Goal: Task Accomplishment & Management: Use online tool/utility

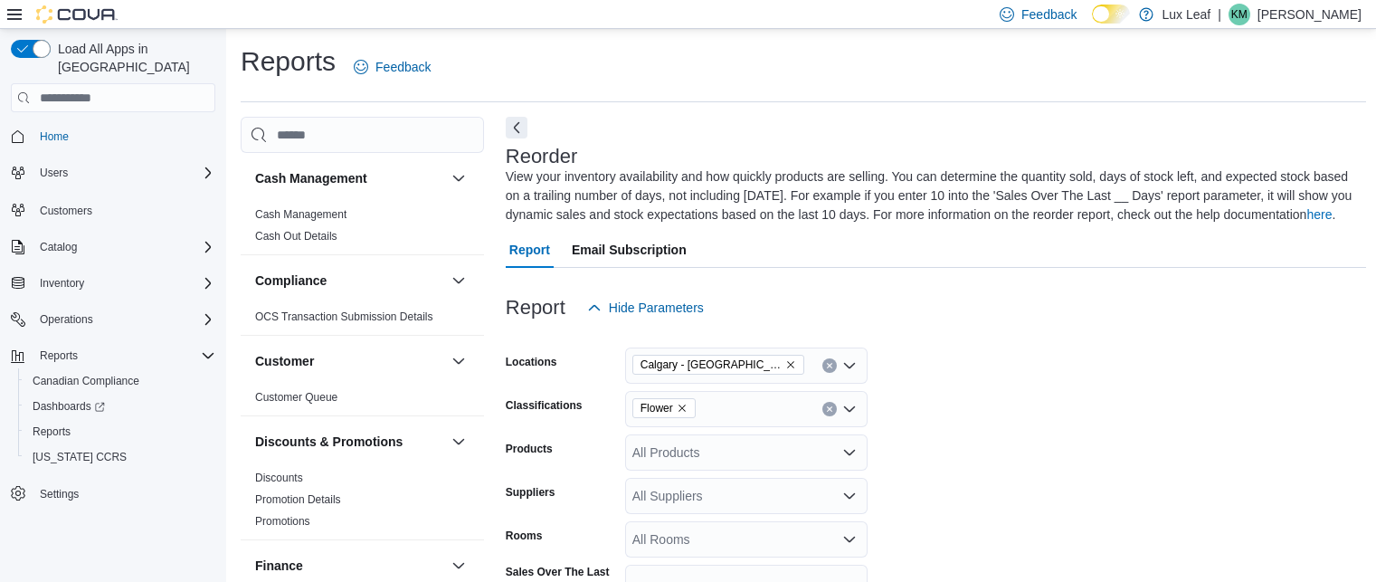
scroll to position [714, 0]
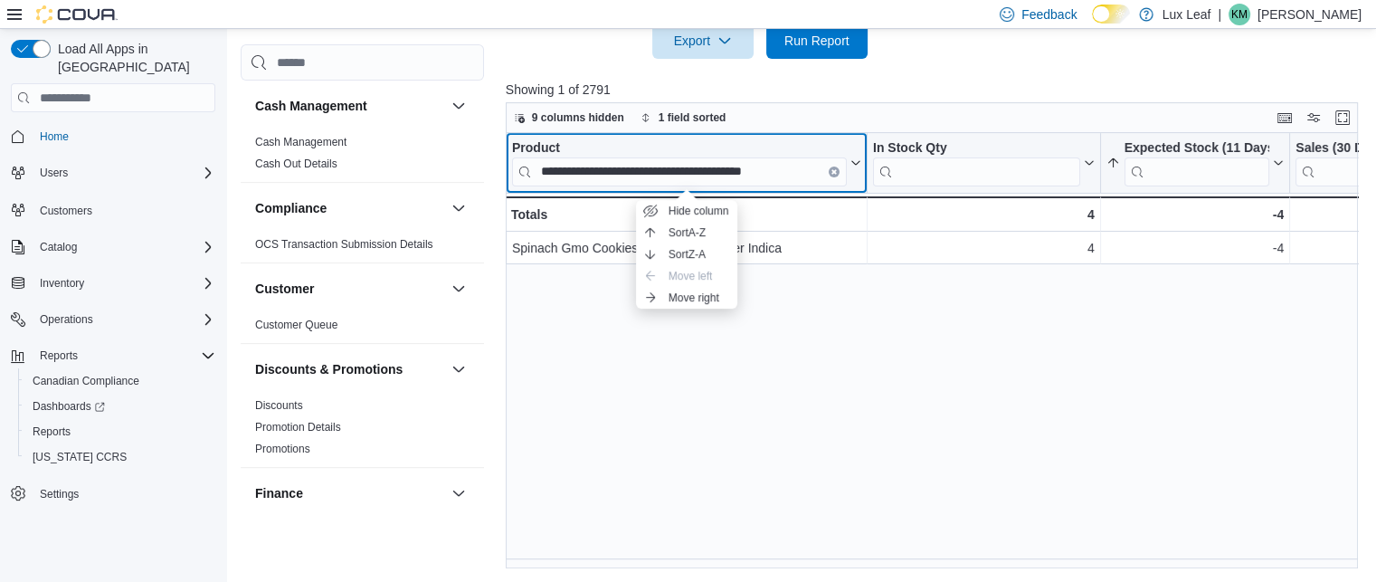
click at [828, 169] on button "Clear input" at bounding box center [833, 171] width 11 height 11
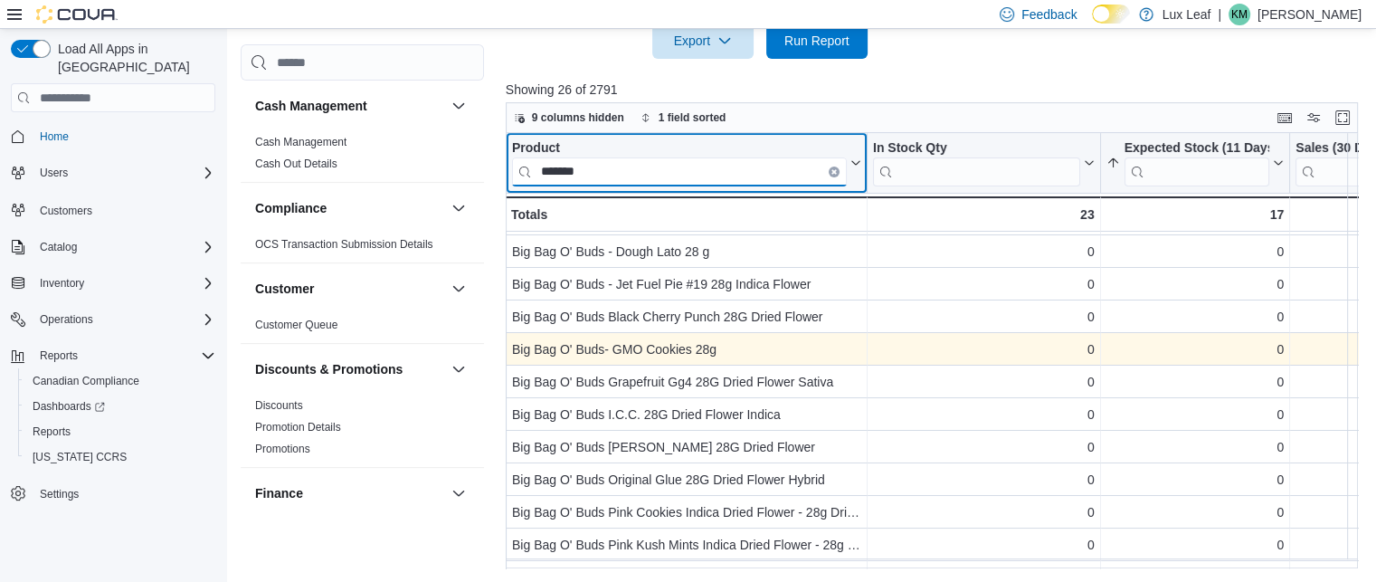
scroll to position [0, 0]
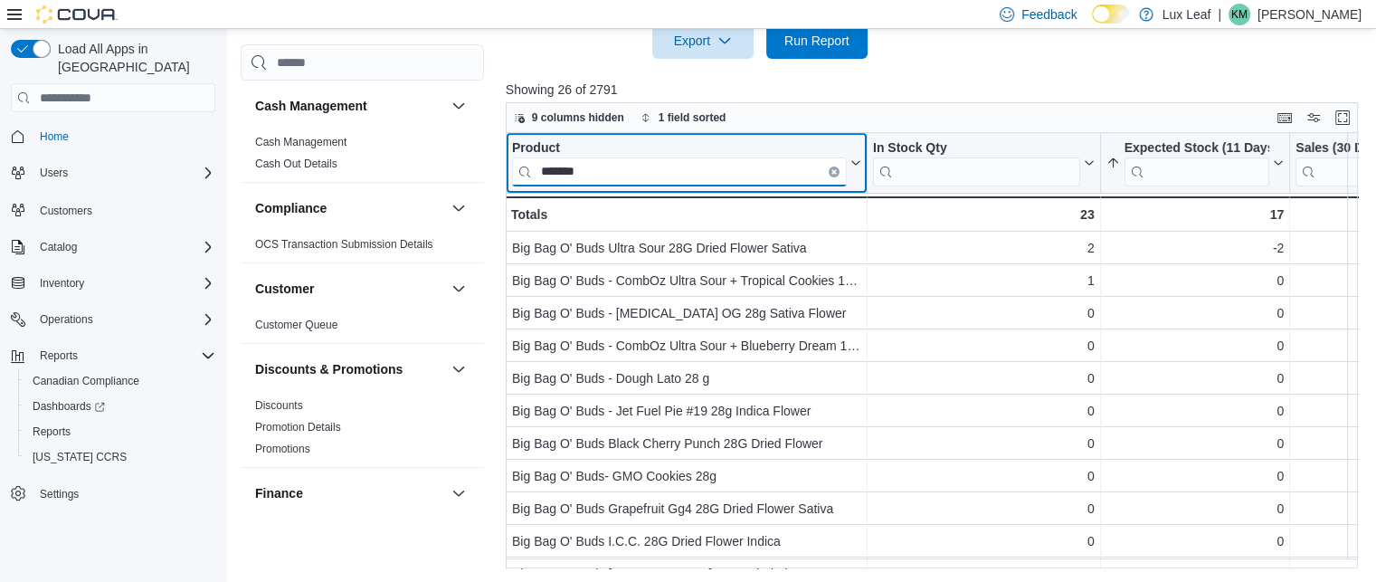
type input "*******"
click at [839, 168] on input "*******" at bounding box center [679, 171] width 335 height 29
click at [828, 171] on button "Clear input" at bounding box center [833, 171] width 11 height 11
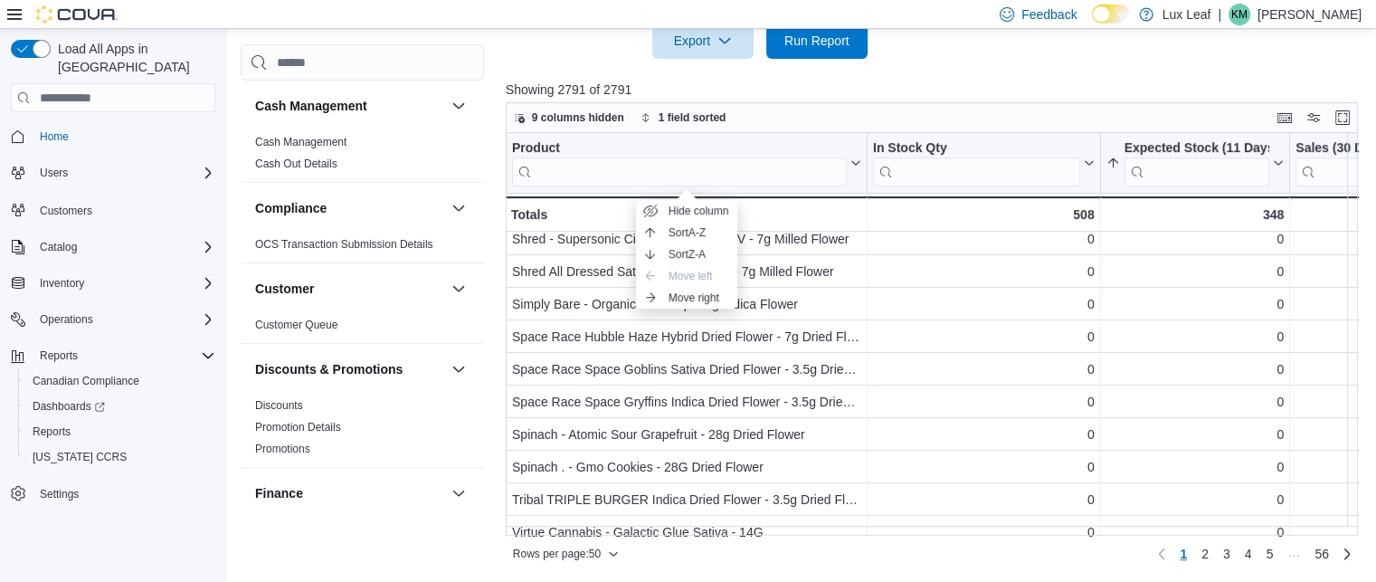
scroll to position [856, 0]
click at [664, 178] on input "search" at bounding box center [679, 171] width 335 height 29
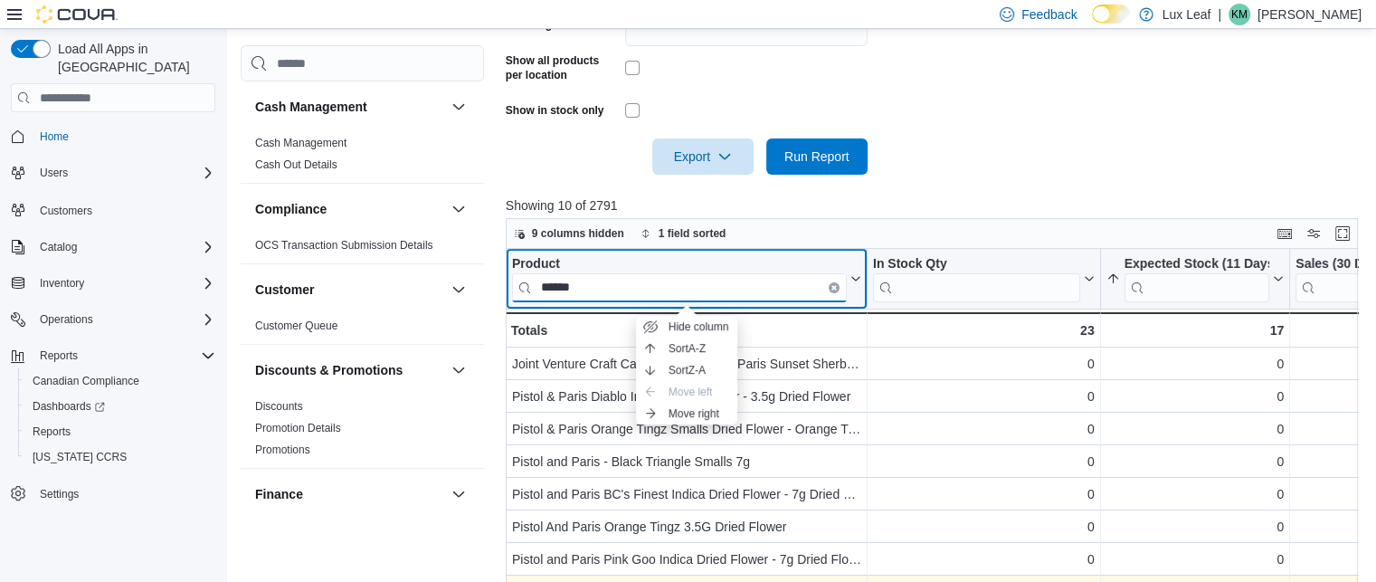
scroll to position [601, 0]
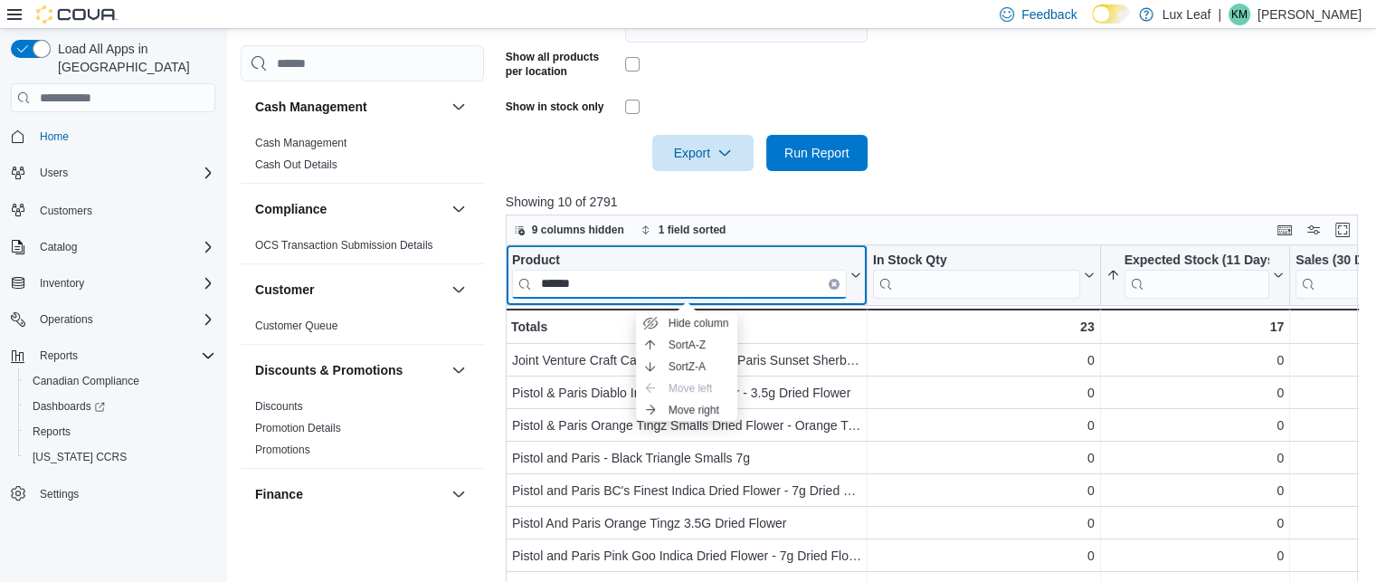
type input "******"
click at [835, 285] on icon "Clear input" at bounding box center [834, 284] width 4 height 4
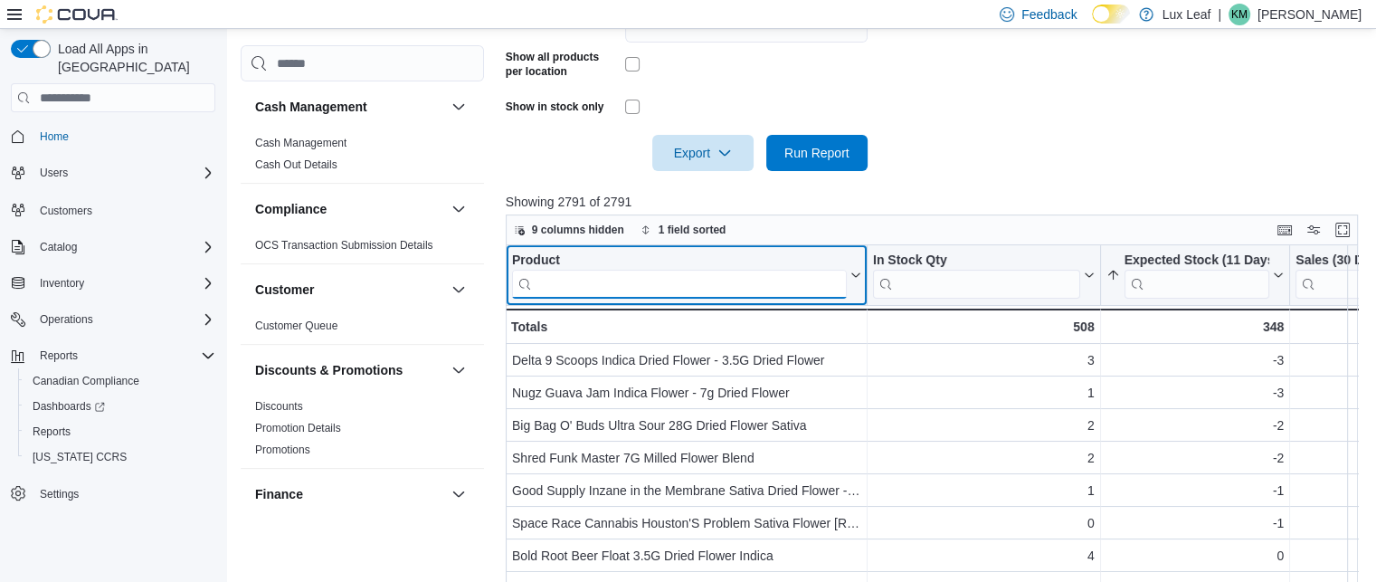
scroll to position [163, 0]
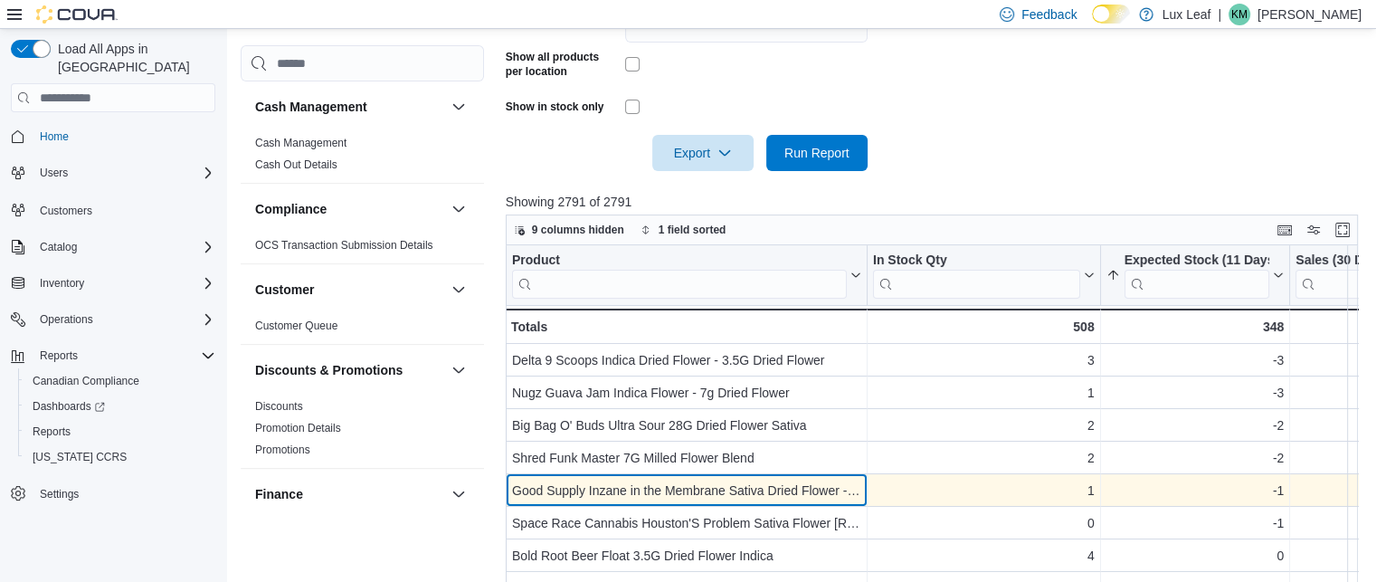
drag, startPoint x: 650, startPoint y: 494, endPoint x: 572, endPoint y: 486, distance: 78.2
click at [572, 486] on div "Good Supply Inzane in the Membrane Sativa Dried Flower - 28g Dried Flower" at bounding box center [686, 490] width 349 height 22
drag, startPoint x: 572, startPoint y: 486, endPoint x: 536, endPoint y: 491, distance: 36.6
click at [536, 491] on div "Good Supply Inzane in the Membrane Sativa Dried Flower - 28g Dried Flower" at bounding box center [686, 490] width 349 height 22
click at [536, 503] on div "Good Supply Inzane in the Membrane Sativa Dried Flower - 28g Dried Flower - Pro…" at bounding box center [687, 490] width 362 height 33
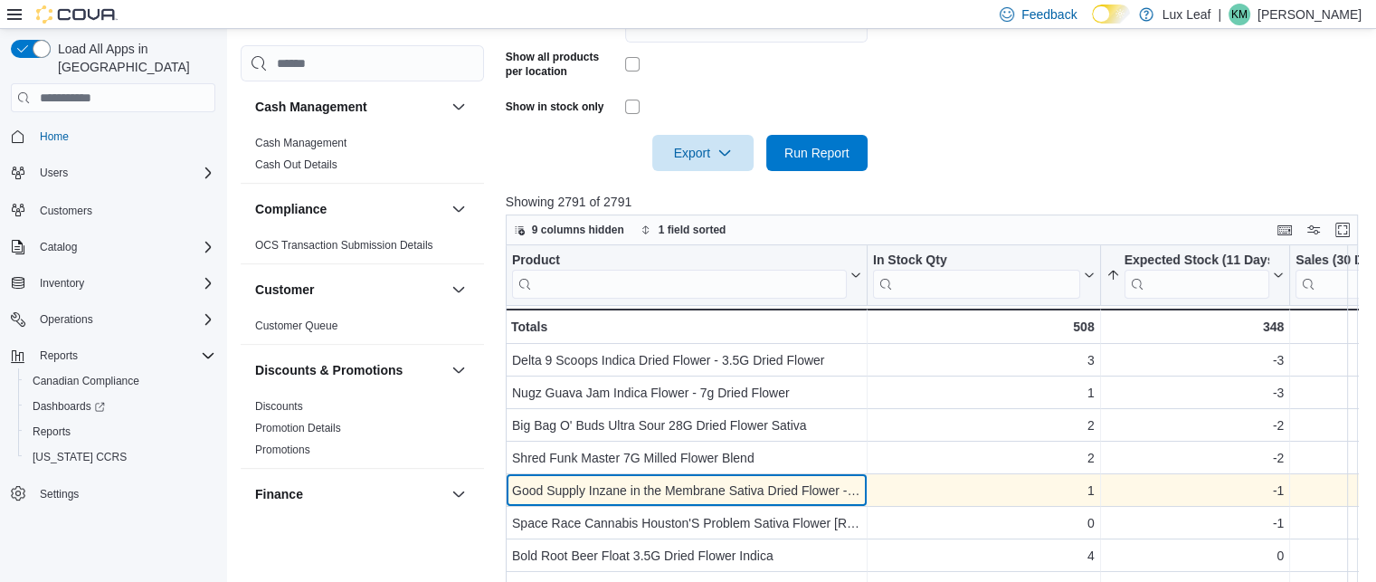
click at [579, 487] on div "Good Supply Inzane in the Membrane Sativa Dried Flower - 28g Dried Flower" at bounding box center [686, 490] width 349 height 22
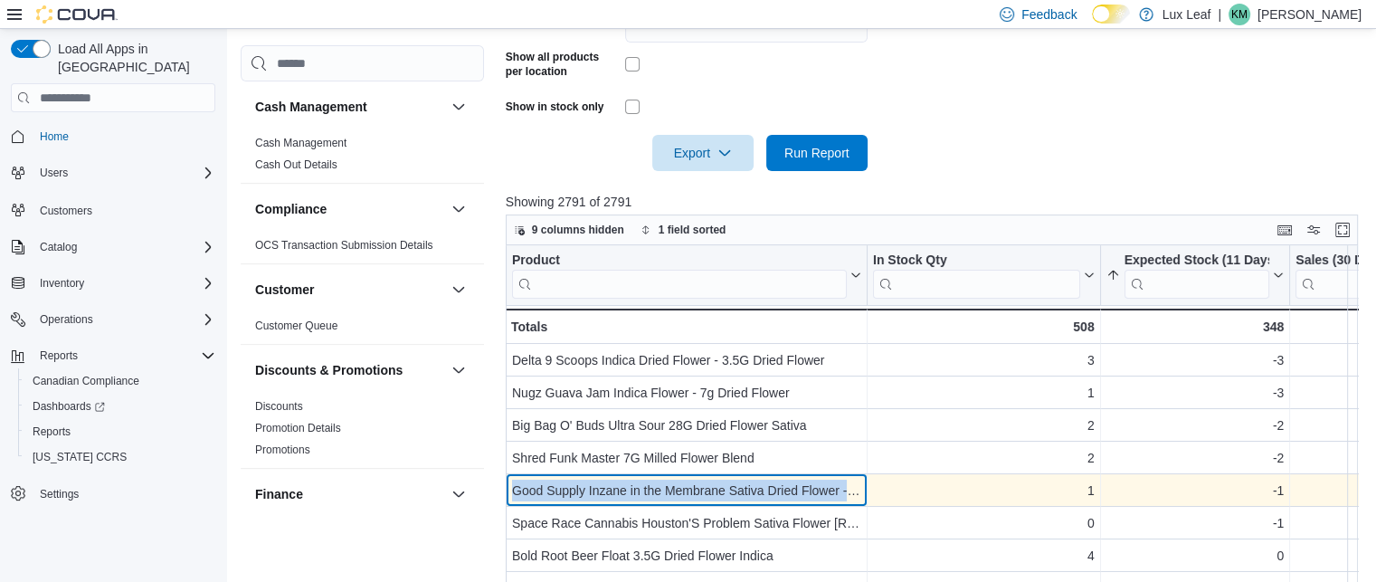
click at [579, 487] on div "Good Supply Inzane in the Membrane Sativa Dried Flower - 28g Dried Flower" at bounding box center [686, 490] width 349 height 22
copy div "Good Supply Inzane in the Membrane Sativa Dried Flower - 28g Dried Flower"
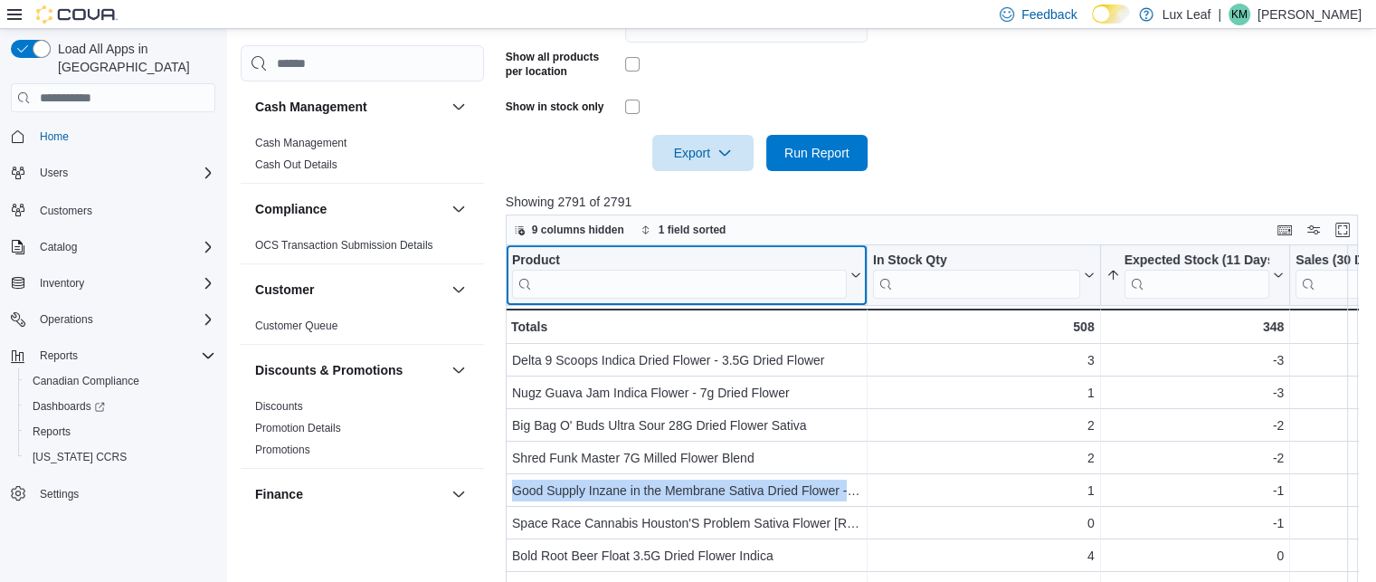
click at [606, 296] on input "search" at bounding box center [679, 284] width 335 height 29
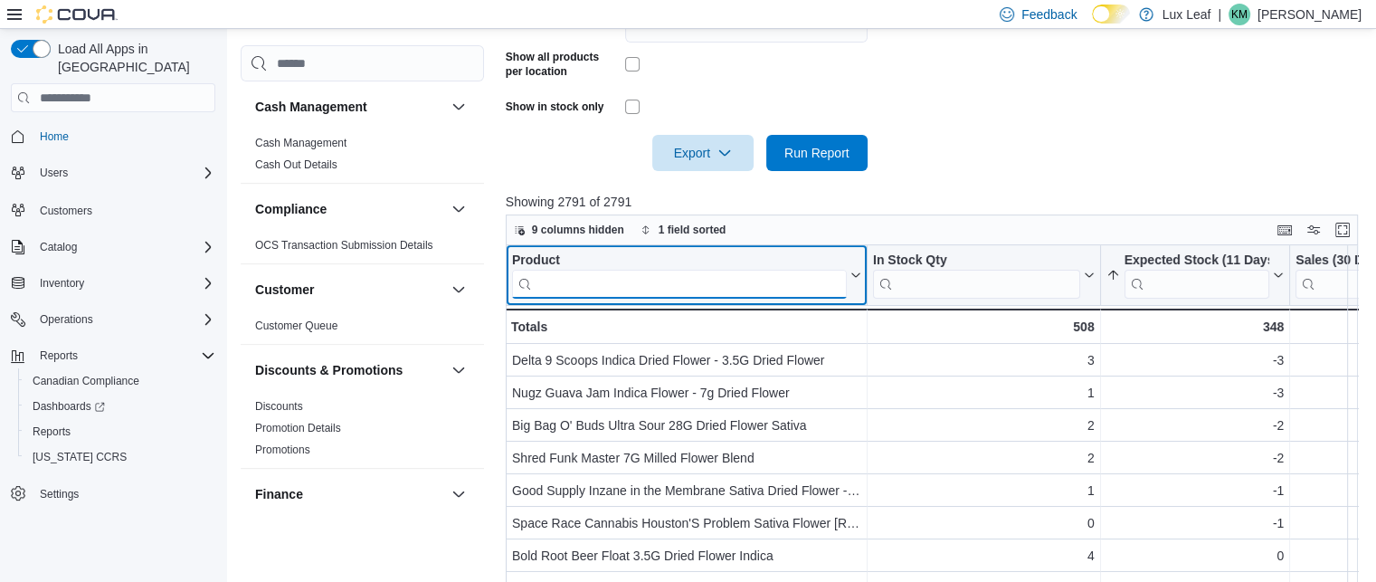
click at [606, 296] on input "search" at bounding box center [679, 284] width 335 height 29
click at [590, 285] on input "search" at bounding box center [679, 284] width 335 height 29
click at [590, 289] on input "search" at bounding box center [679, 284] width 335 height 29
click at [586, 287] on input "search" at bounding box center [679, 284] width 335 height 29
paste input "**********"
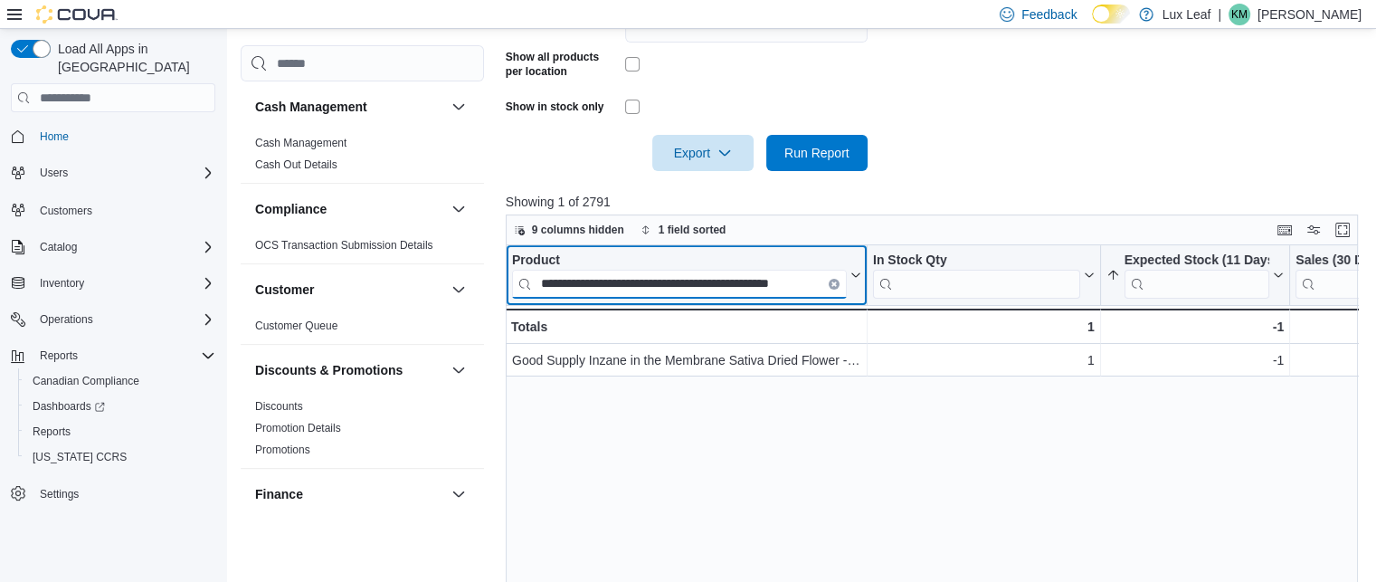
scroll to position [0, 0]
type input "**********"
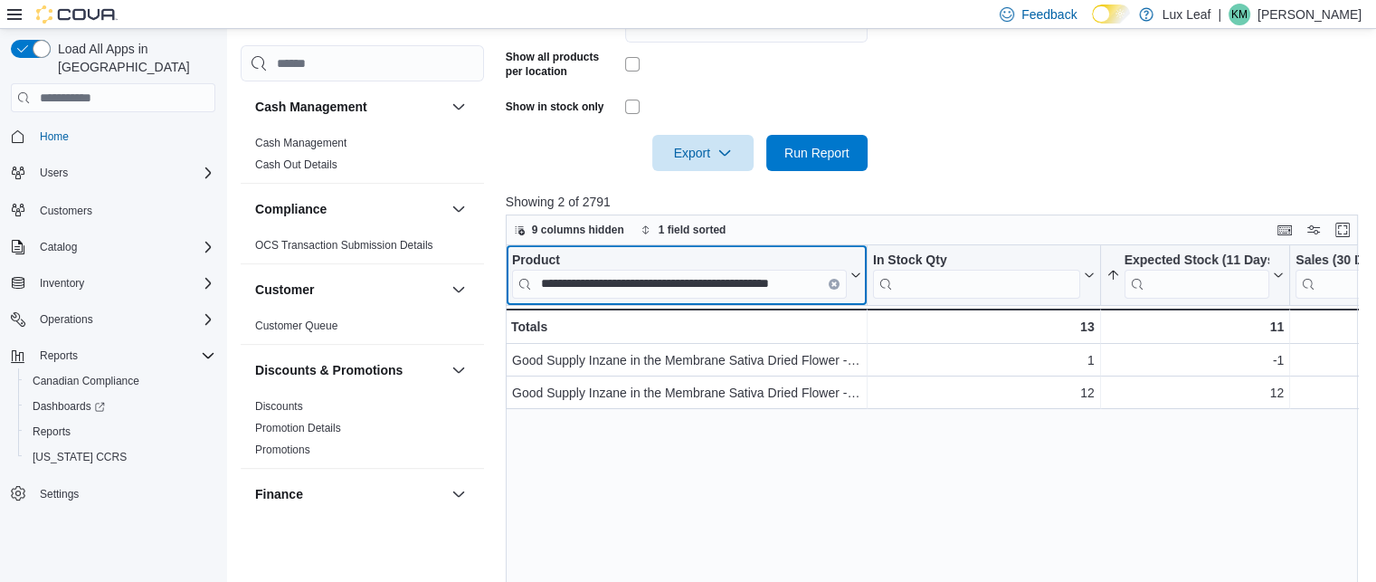
click at [828, 281] on button "Clear input" at bounding box center [833, 284] width 11 height 11
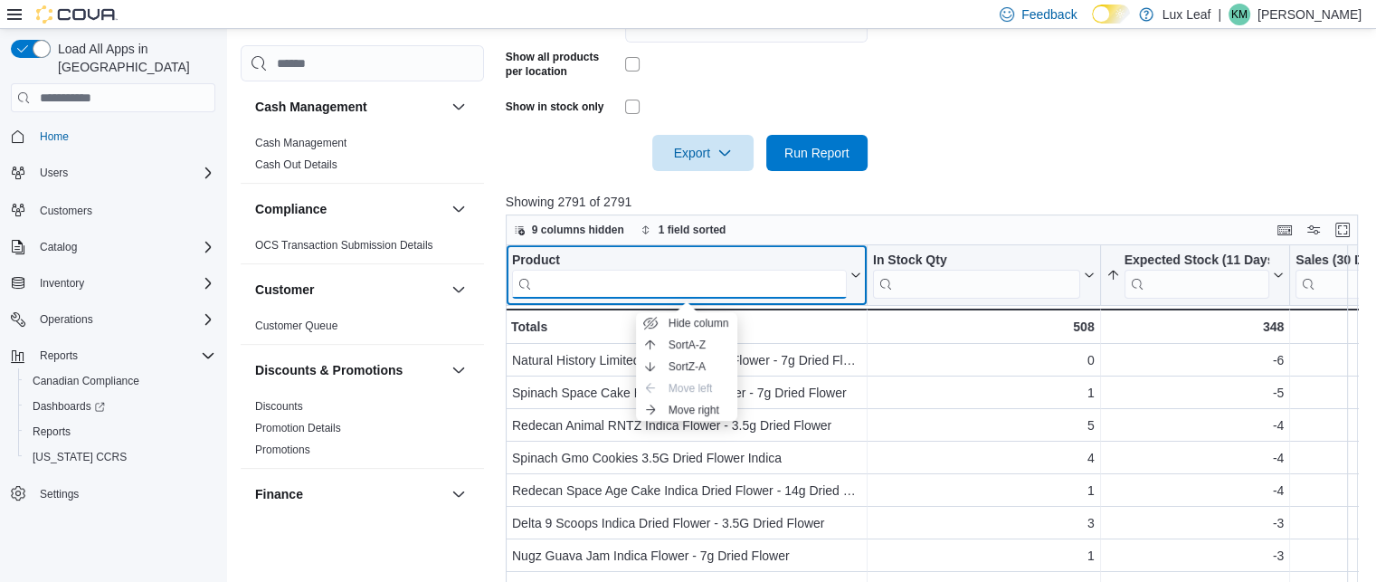
click at [718, 281] on input "search" at bounding box center [679, 284] width 335 height 29
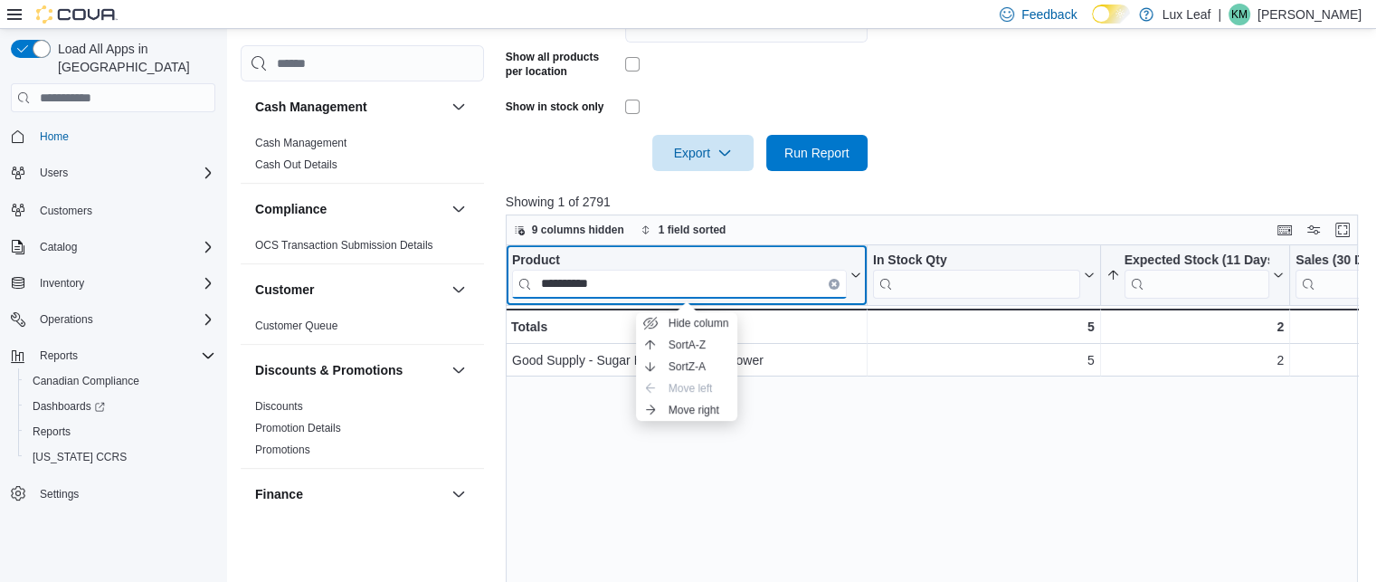
type input "**********"
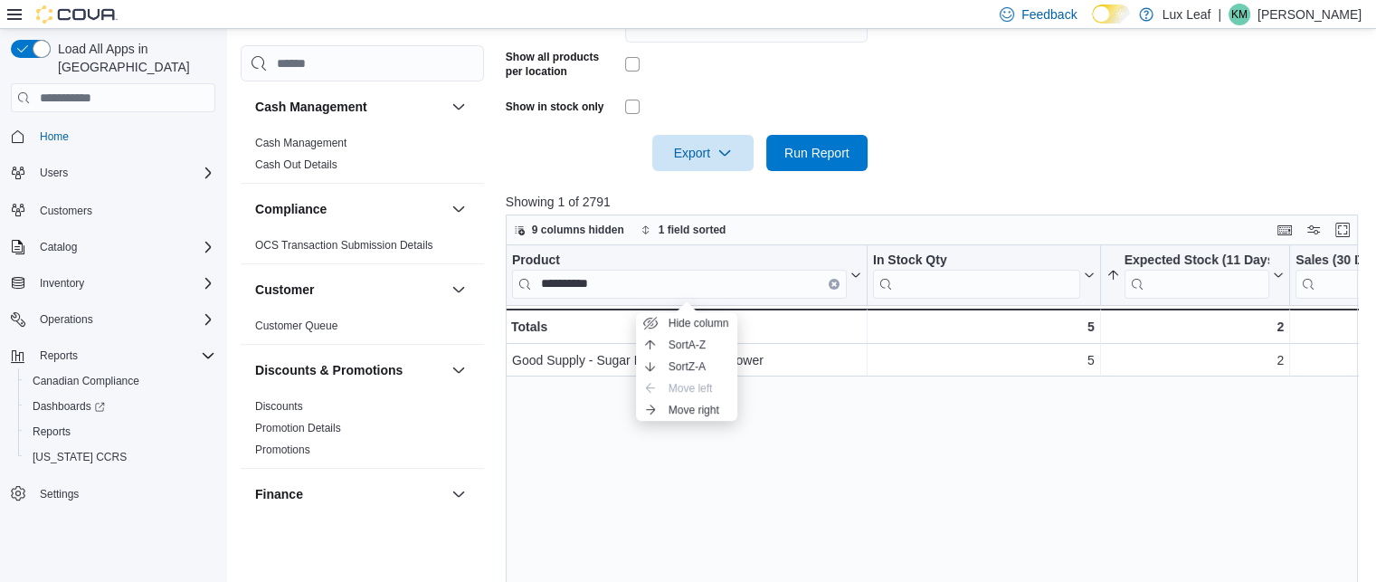
click at [840, 492] on div "**********" at bounding box center [936, 462] width 861 height 435
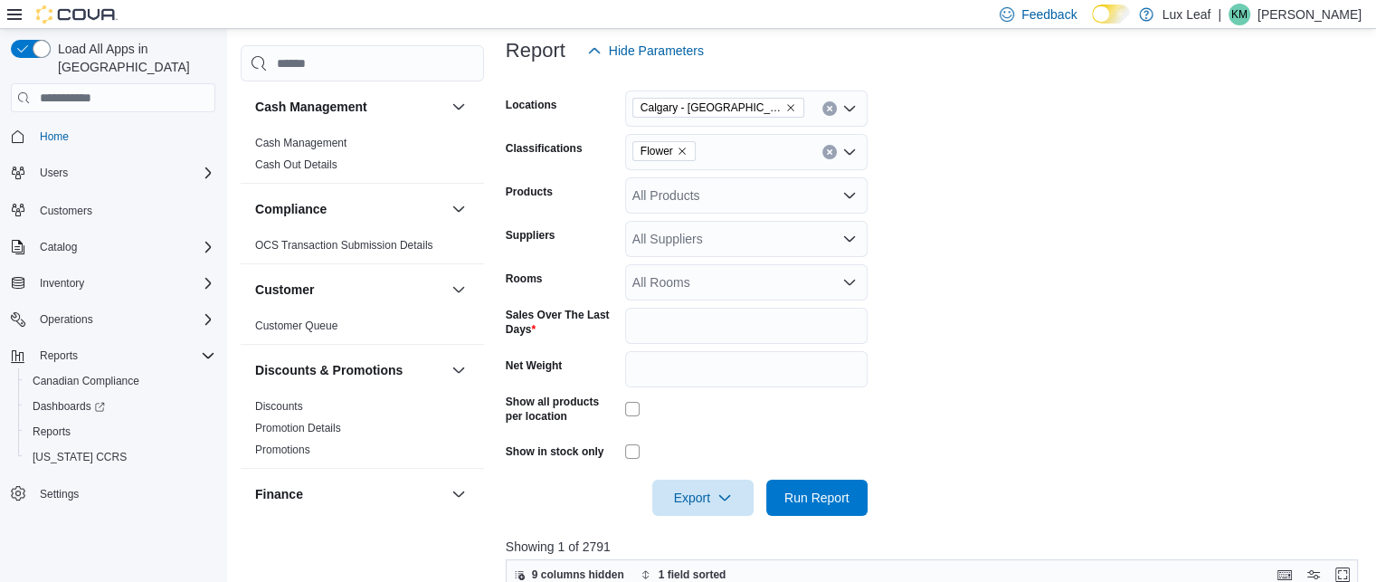
scroll to position [255, 0]
click at [684, 155] on icon "Remove Flower from selection in this group" at bounding box center [681, 152] width 7 height 7
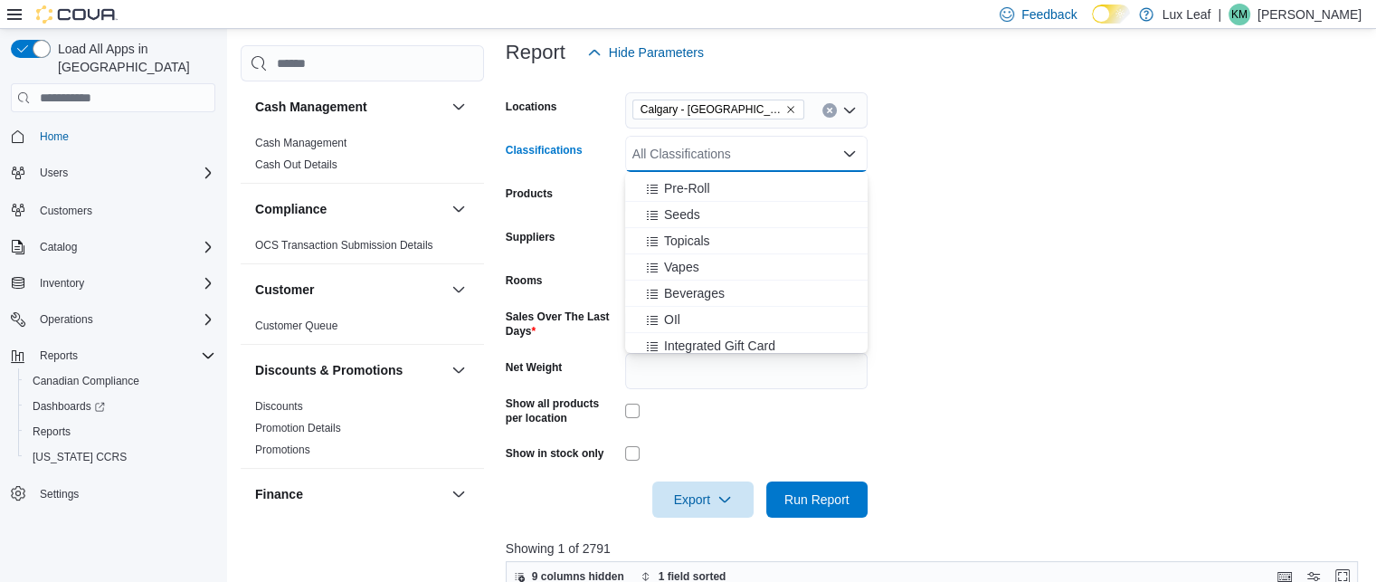
scroll to position [527, 0]
click at [687, 260] on span "Beverages" at bounding box center [694, 260] width 61 height 18
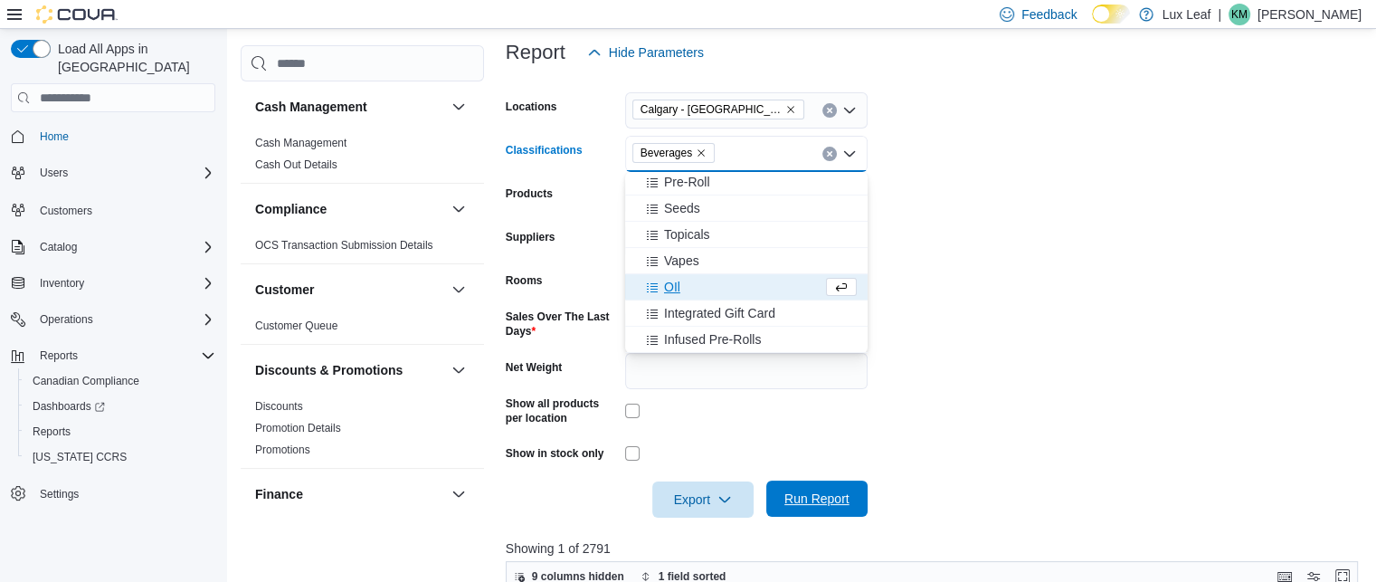
scroll to position [501, 0]
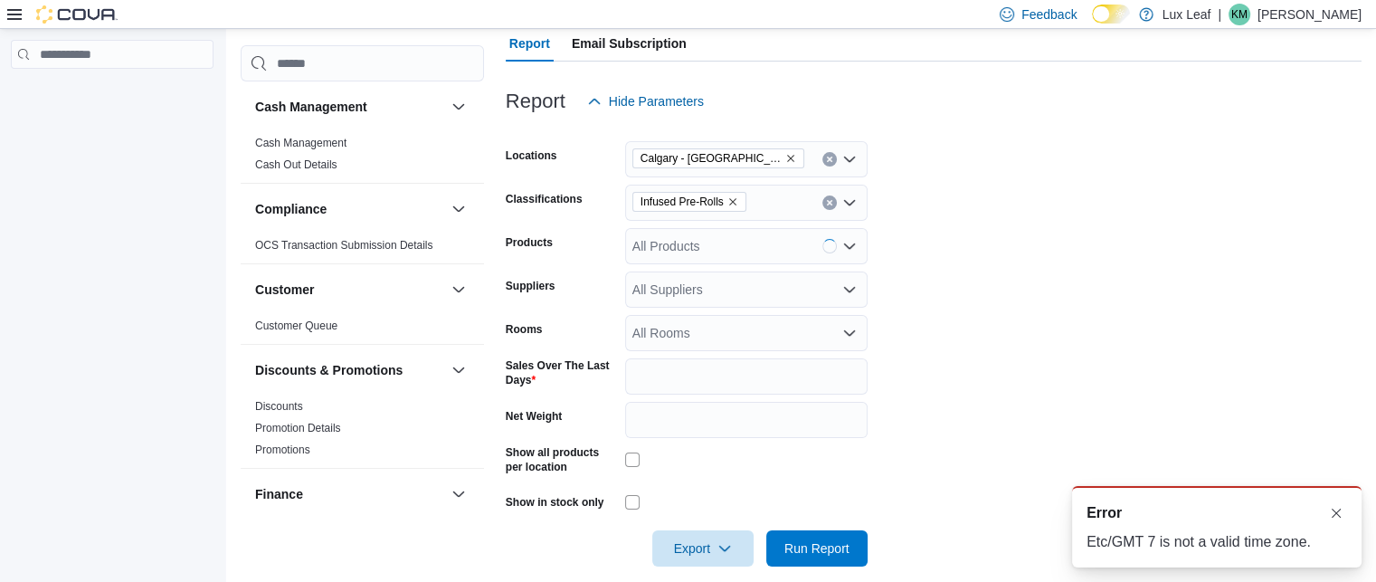
scroll to position [227, 0]
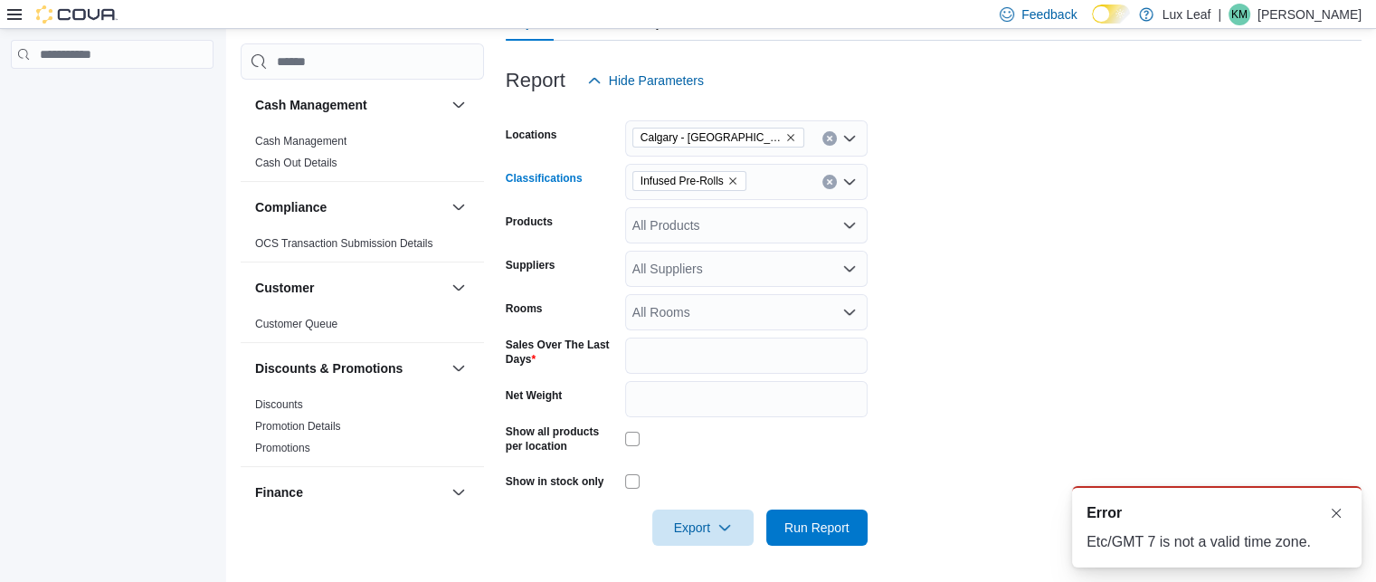
click at [729, 176] on icon "Remove Infused Pre-Rolls from selection in this group" at bounding box center [732, 180] width 11 height 11
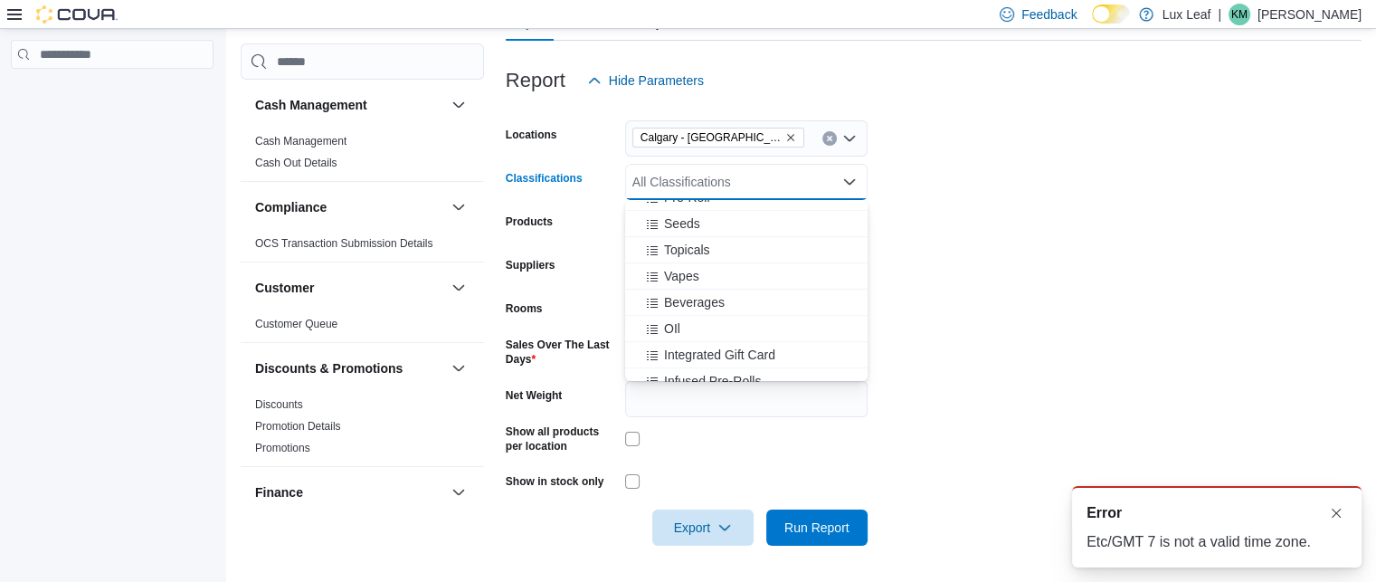
scroll to position [514, 0]
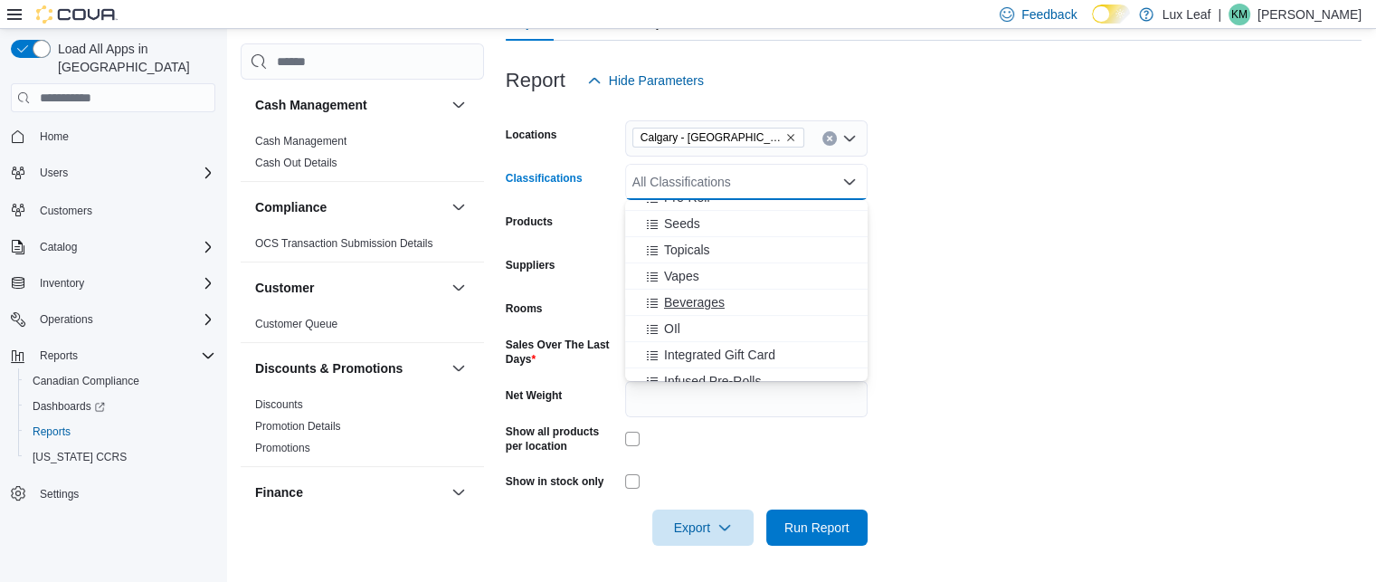
click at [691, 298] on span "Beverages" at bounding box center [694, 302] width 61 height 18
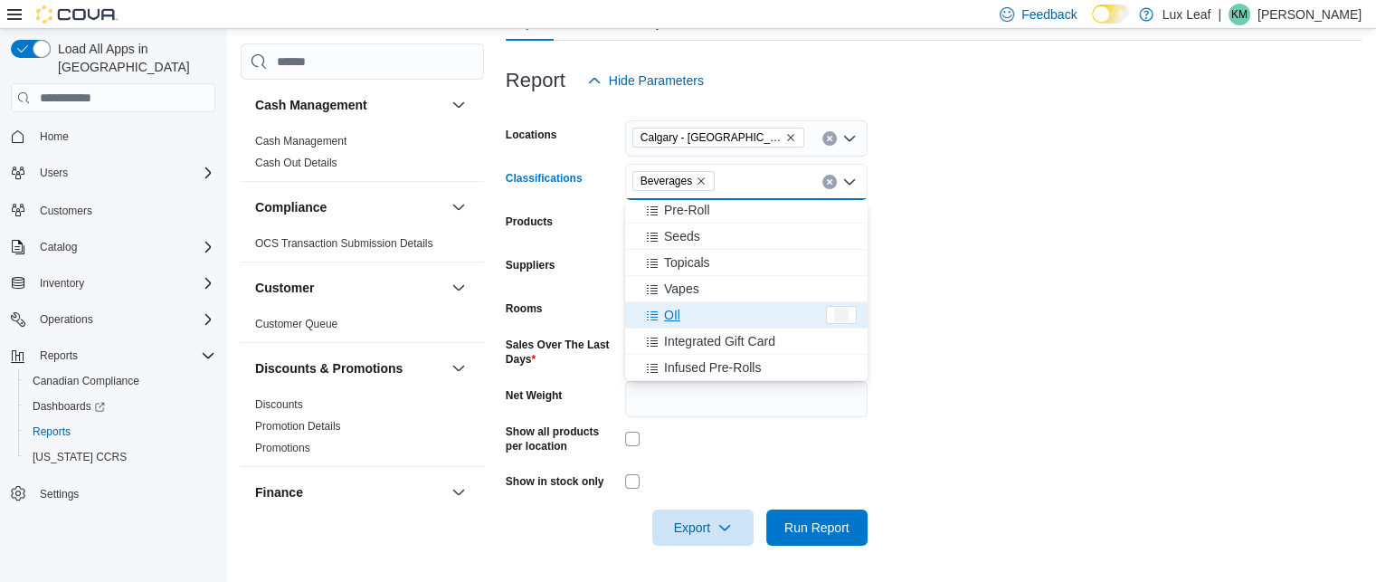
scroll to position [501, 0]
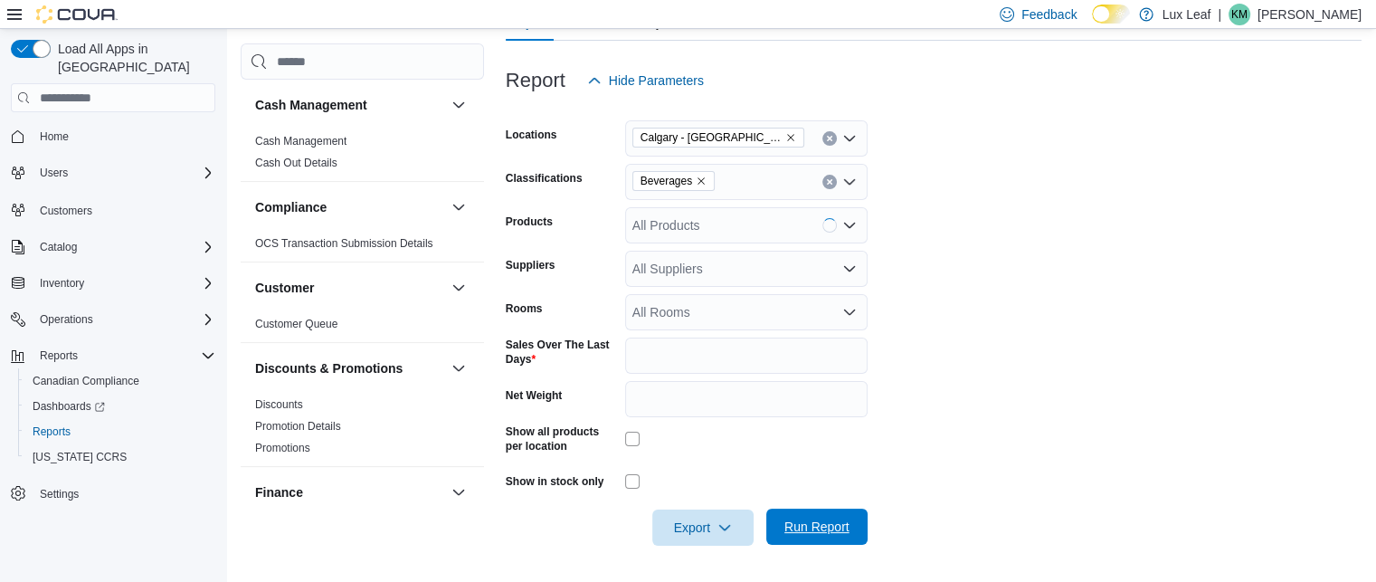
click at [813, 530] on span "Run Report" at bounding box center [816, 526] width 65 height 18
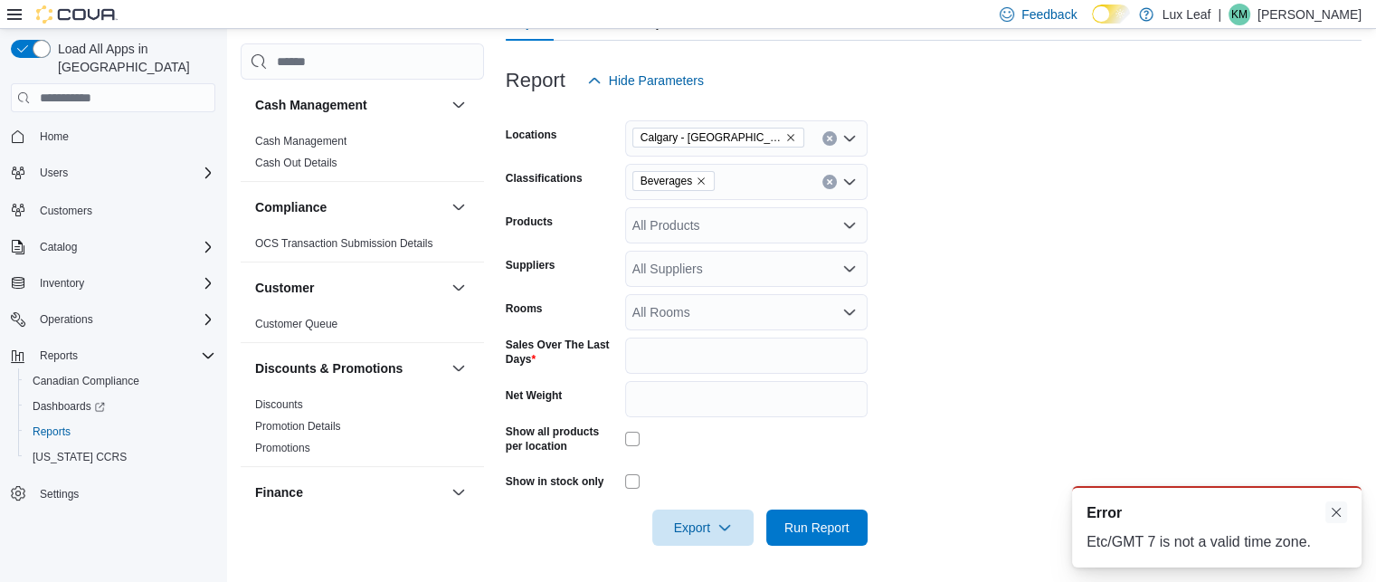
click at [1339, 514] on button "Dismiss toast" at bounding box center [1336, 512] width 22 height 22
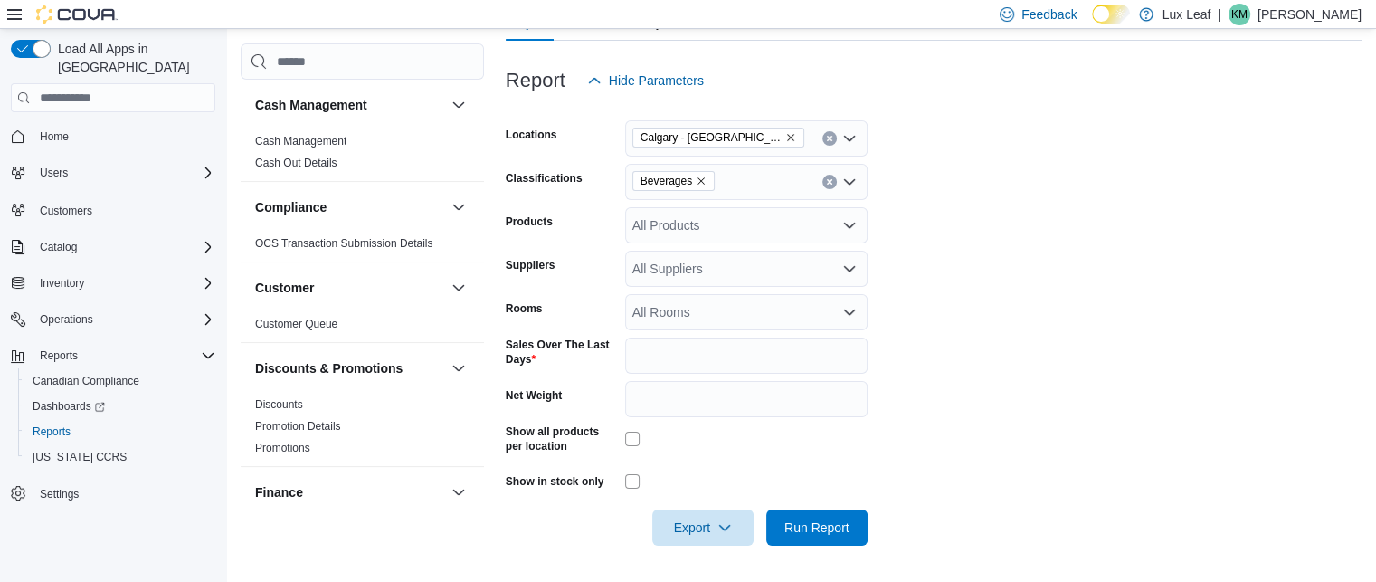
click at [825, 501] on div at bounding box center [934, 502] width 856 height 14
click at [817, 524] on span "Run Report" at bounding box center [816, 526] width 65 height 18
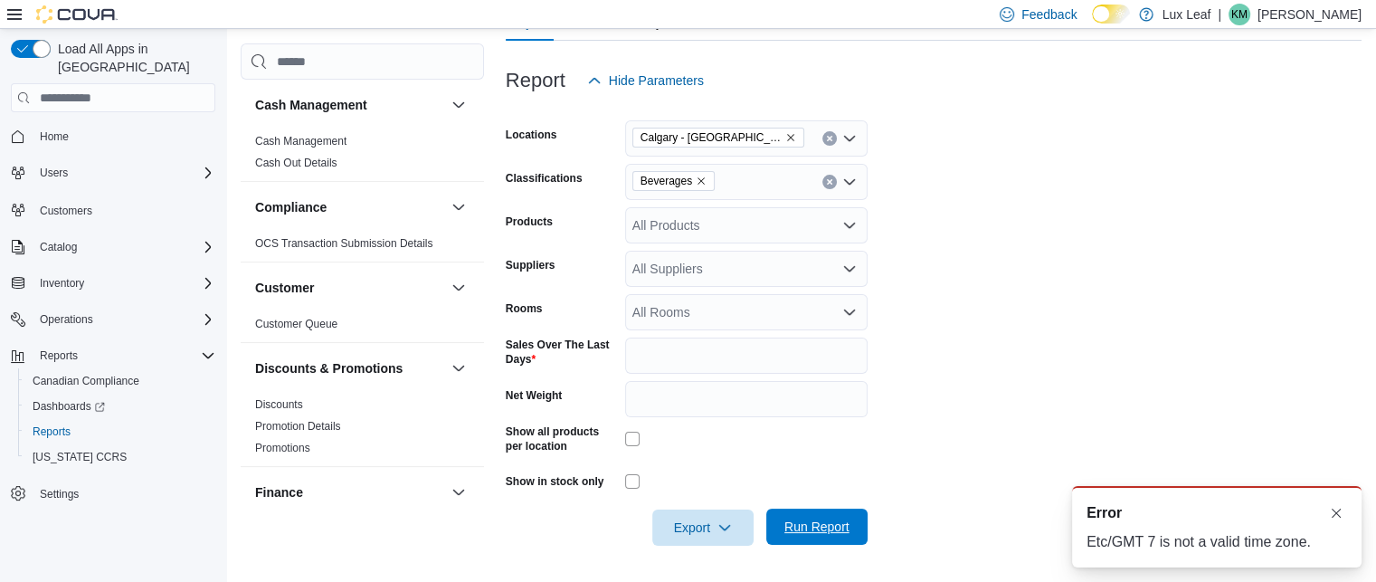
click at [817, 524] on span "Run Report" at bounding box center [816, 526] width 65 height 18
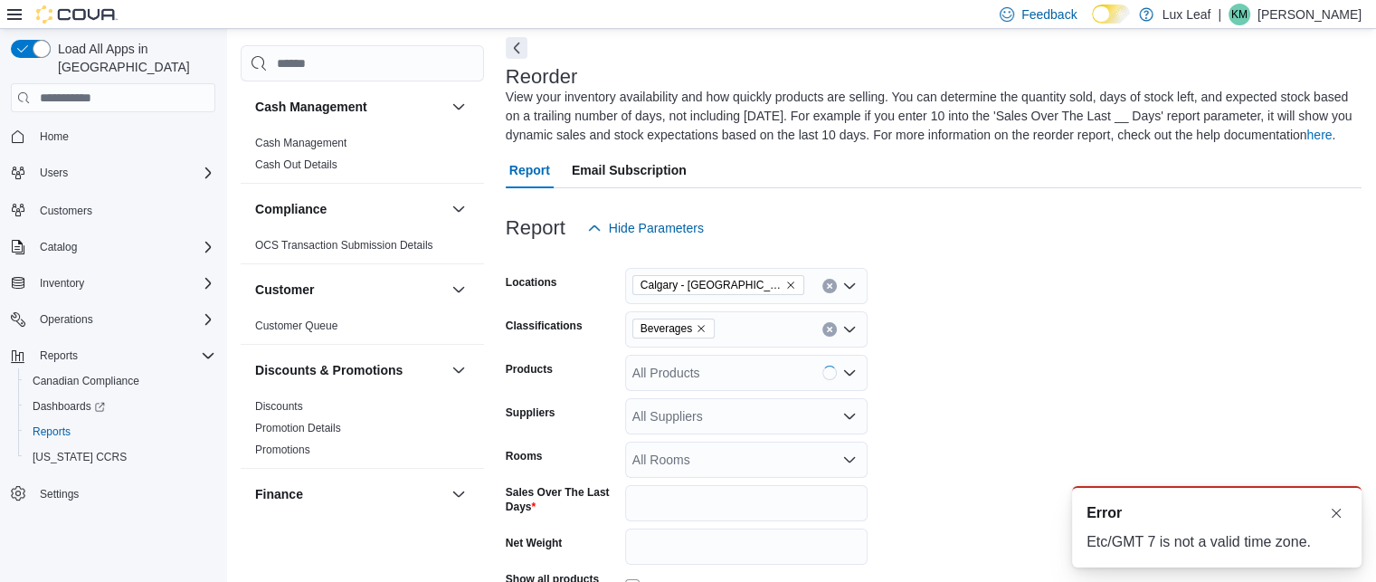
scroll to position [227, 0]
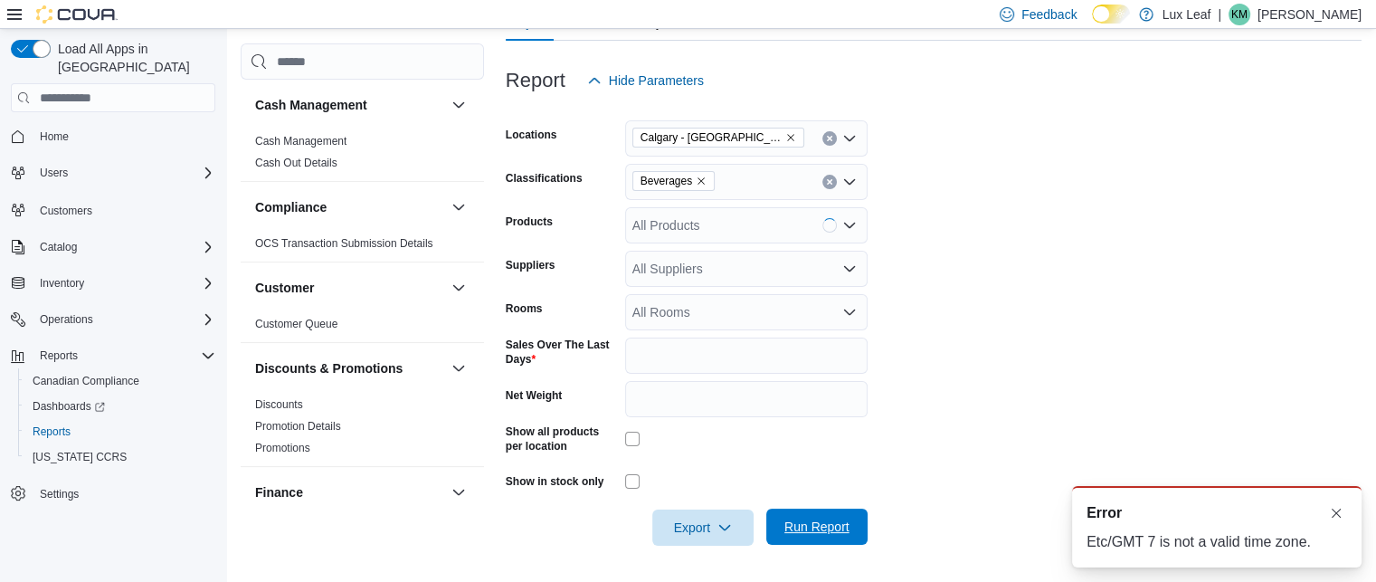
click at [809, 535] on span "Run Report" at bounding box center [816, 526] width 65 height 18
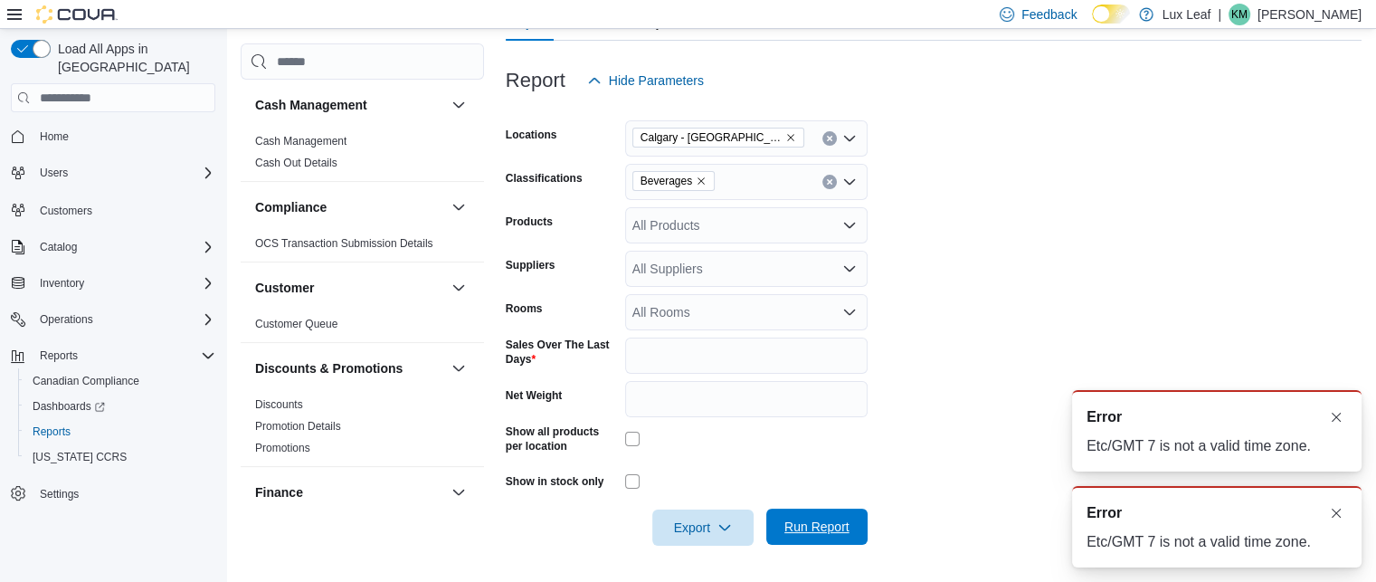
scroll to position [0, 0]
click at [809, 535] on span "Run Report" at bounding box center [816, 526] width 65 height 18
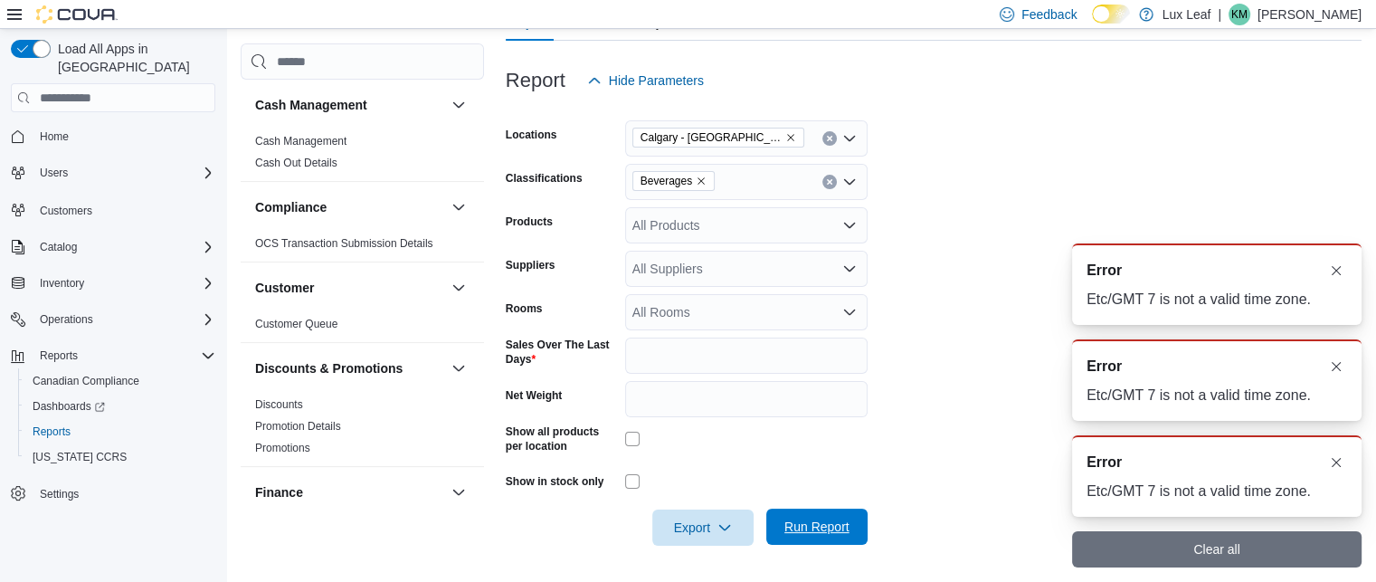
click at [809, 535] on span "Run Report" at bounding box center [816, 526] width 65 height 18
click at [809, 535] on span "Run Report" at bounding box center [823, 527] width 65 height 18
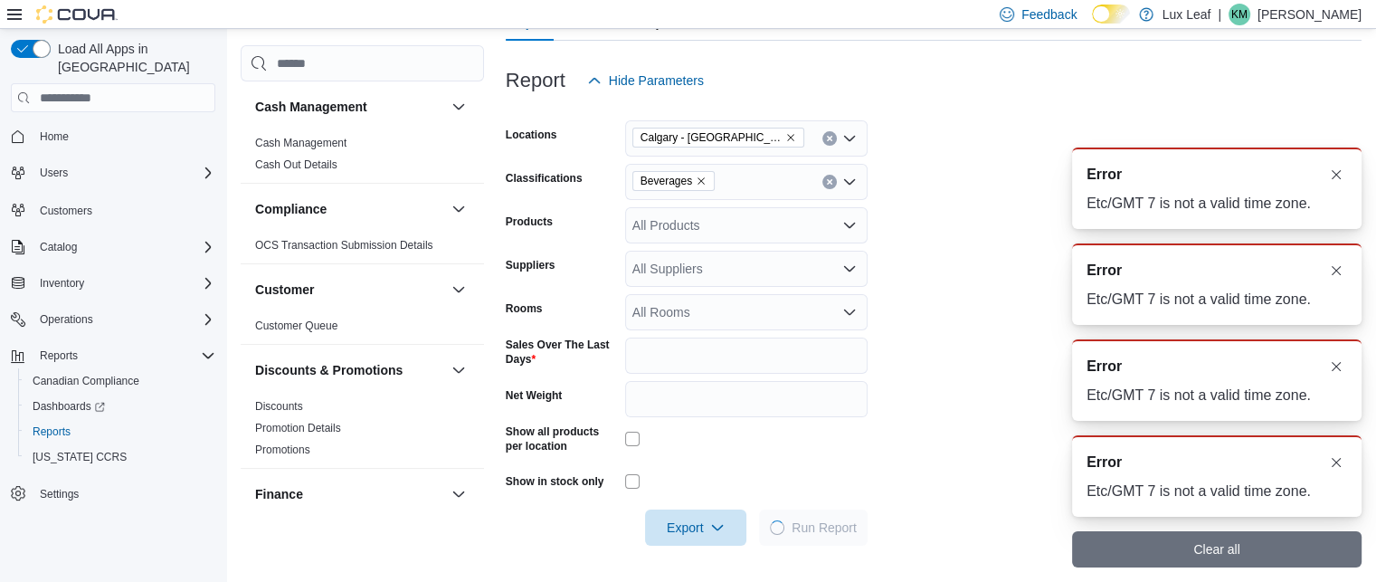
click at [809, 535] on span "Run Report" at bounding box center [823, 527] width 65 height 18
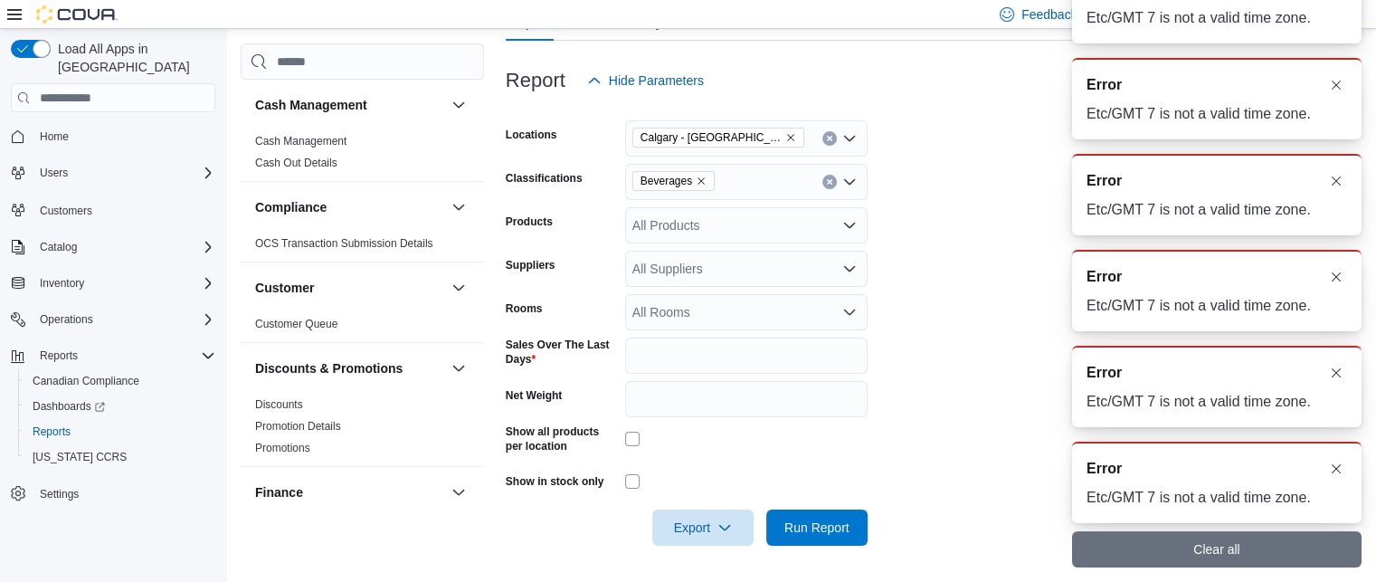
scroll to position [56, 0]
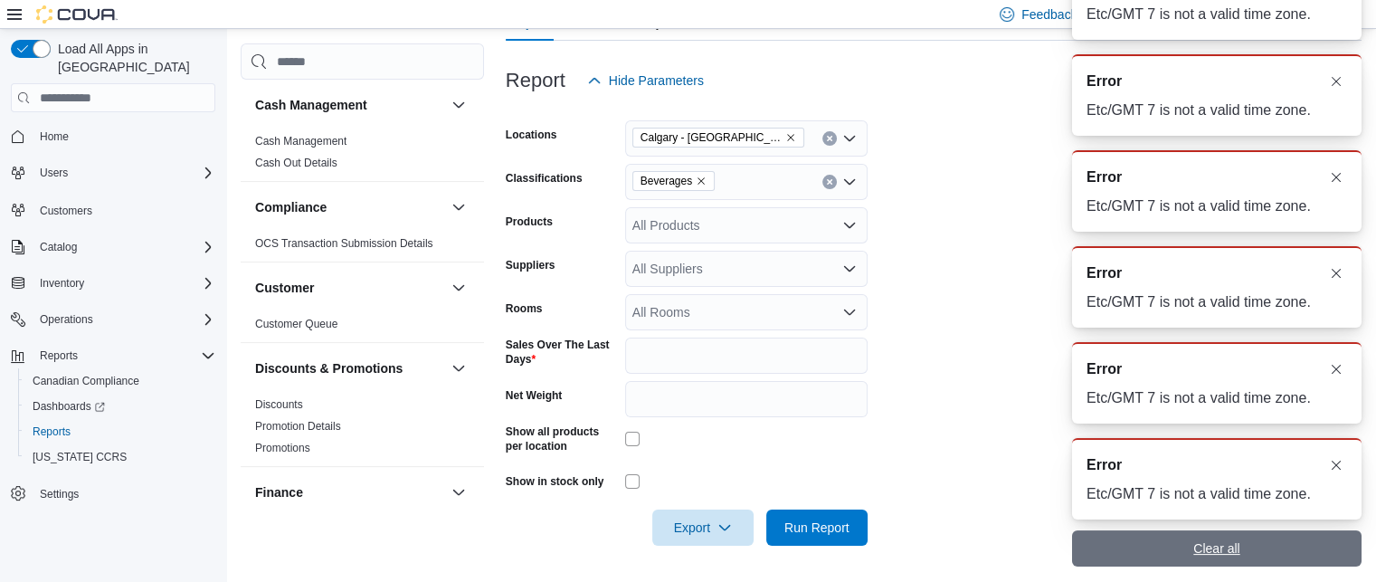
click at [1273, 535] on span "Clear all" at bounding box center [1217, 548] width 268 height 36
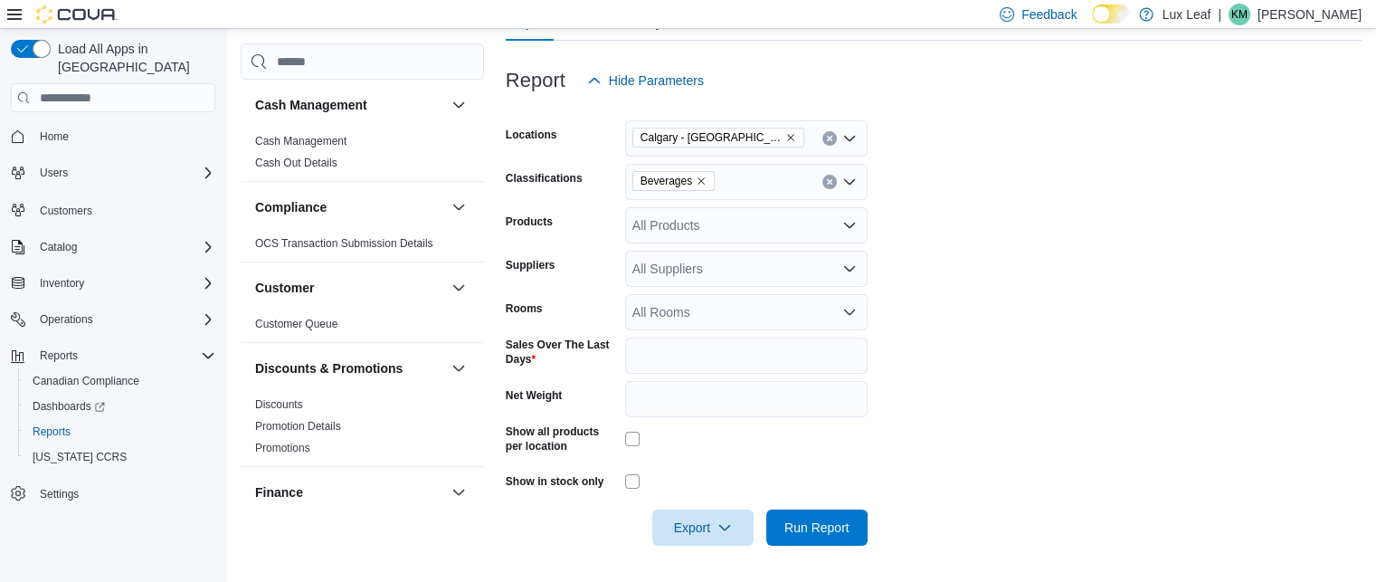
scroll to position [0, 0]
click at [781, 511] on span "Run Report" at bounding box center [817, 526] width 80 height 36
